Goal: Information Seeking & Learning: Find specific fact

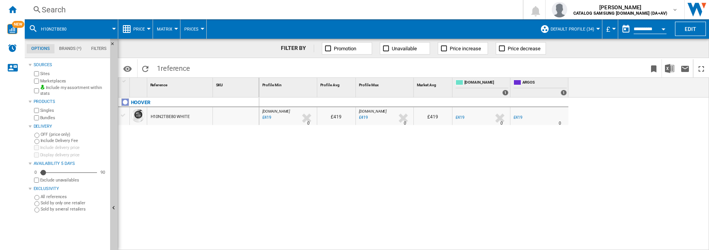
click at [147, 8] on div "Search" at bounding box center [272, 9] width 461 height 11
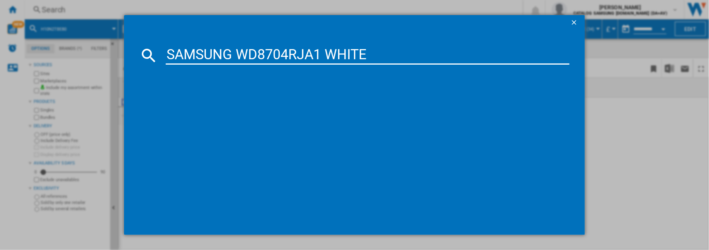
click at [333, 57] on input "SAMSUNG WD8704RJA1 WHITE" at bounding box center [368, 55] width 404 height 19
drag, startPoint x: 238, startPoint y: 55, endPoint x: 150, endPoint y: 48, distance: 88.5
click at [150, 48] on div "SAMSUNG WD8704RJA1" at bounding box center [355, 55] width 430 height 19
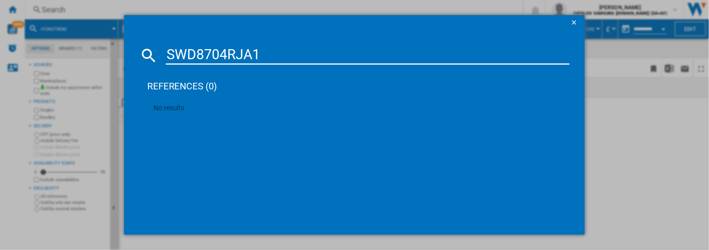
type input "WD8704RJA1"
click at [254, 54] on input "WD8704RJA1" at bounding box center [368, 55] width 404 height 19
click at [253, 55] on input "WD8704RJA1" at bounding box center [368, 55] width 404 height 19
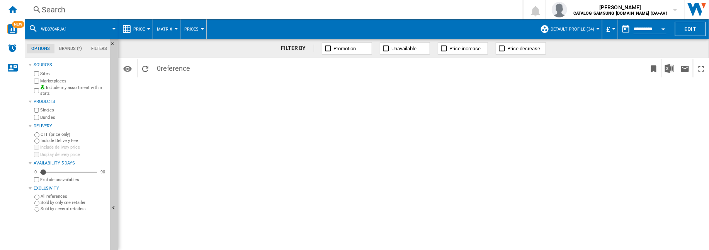
click at [136, 27] on span "Price" at bounding box center [139, 29] width 12 height 5
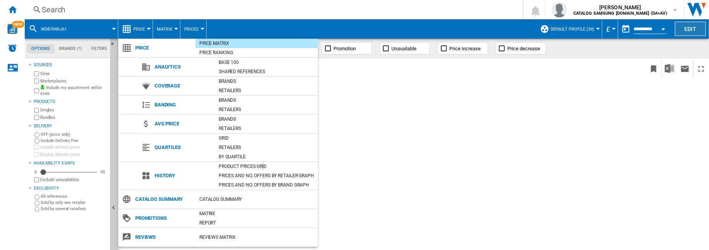
drag, startPoint x: 263, startPoint y: 164, endPoint x: 689, endPoint y: 22, distance: 448.9
click at [265, 164] on div "Product prices grid" at bounding box center [266, 166] width 103 height 8
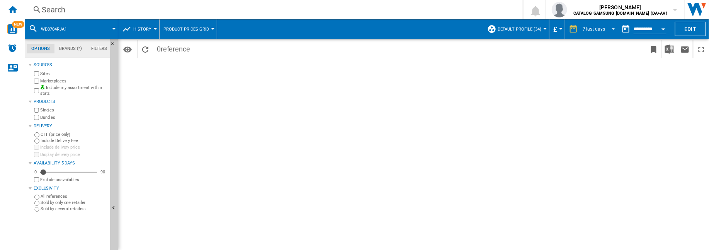
click at [586, 31] on span "7 last days" at bounding box center [594, 29] width 22 height 7
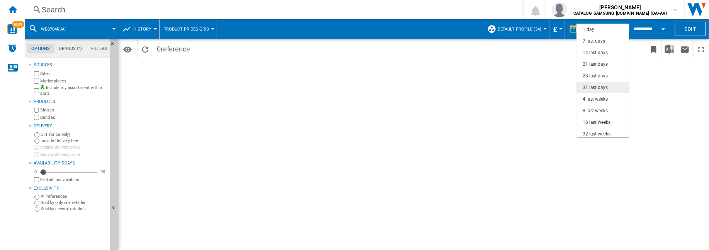
scroll to position [12, 0]
click at [604, 118] on md-option "32 last weeks" at bounding box center [603, 122] width 53 height 12
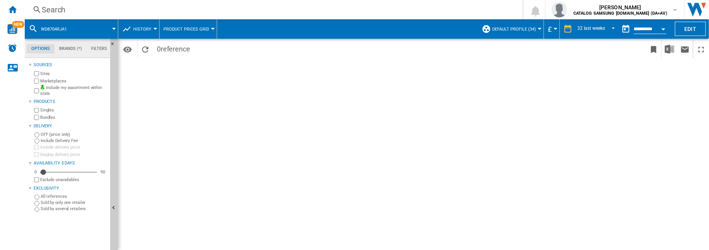
click at [165, 10] on div "Search" at bounding box center [272, 9] width 461 height 11
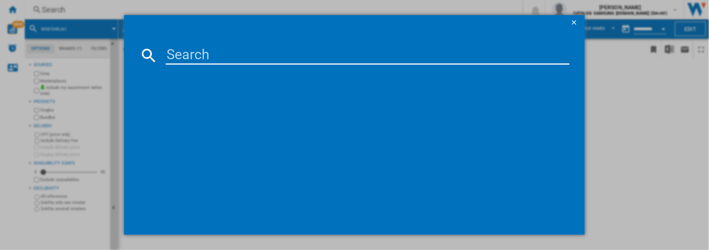
click at [628, 99] on div at bounding box center [354, 125] width 709 height 250
click at [576, 19] on ng-md-icon "getI18NText('BUTTONS.CLOSE_DIALOG')" at bounding box center [574, 23] width 9 height 9
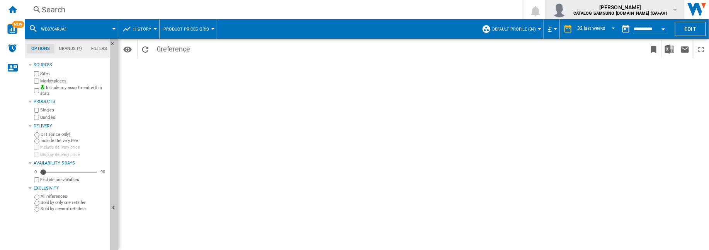
click at [663, 11] on b "CATALOG SAMSUNG [DOMAIN_NAME] (DA+AV)" at bounding box center [621, 13] width 94 height 5
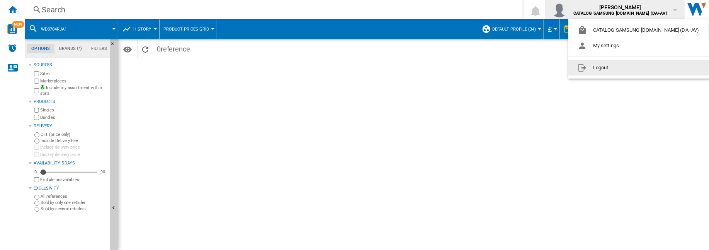
click at [623, 65] on button "Logout" at bounding box center [640, 67] width 143 height 15
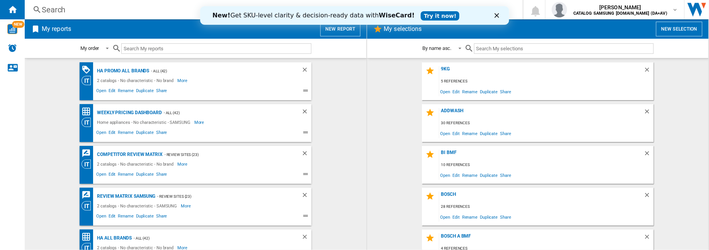
click at [111, 8] on div "Search" at bounding box center [272, 9] width 461 height 11
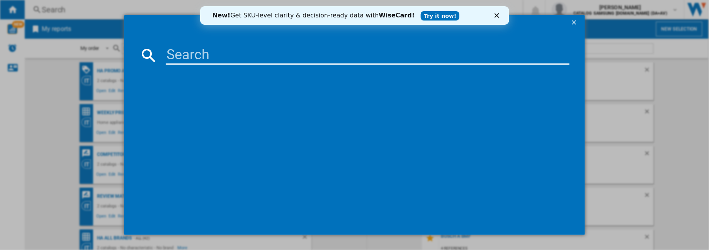
click at [195, 50] on input at bounding box center [368, 55] width 404 height 19
paste input "WD8704RJA1"
type input "WD8704RJA"
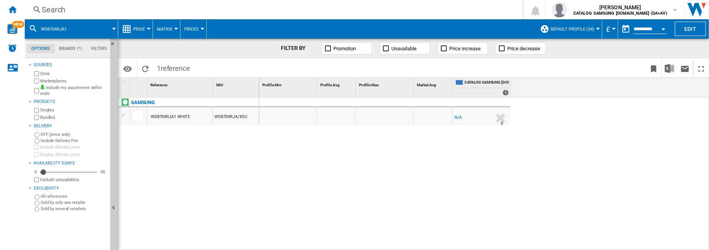
click at [86, 14] on div "Search" at bounding box center [272, 9] width 461 height 11
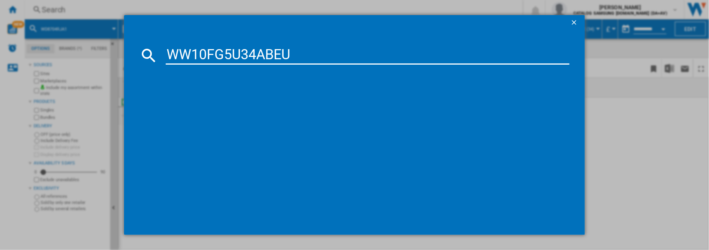
click at [194, 52] on input "WW10FG5U34ABEU" at bounding box center [368, 55] width 404 height 19
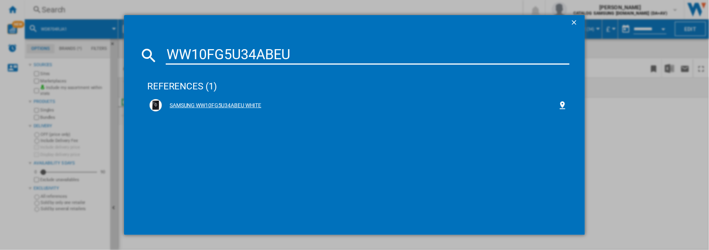
type input "WW10FG5U34ABEU"
click at [247, 103] on div "SAMSUNG WW10FG5U34ABEU WHITE" at bounding box center [360, 106] width 396 height 8
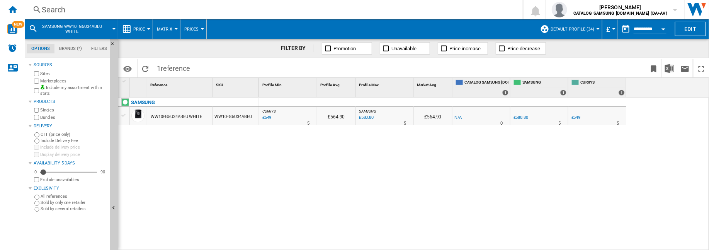
click at [523, 117] on div "£580.80" at bounding box center [521, 117] width 15 height 5
